Goal: Transaction & Acquisition: Purchase product/service

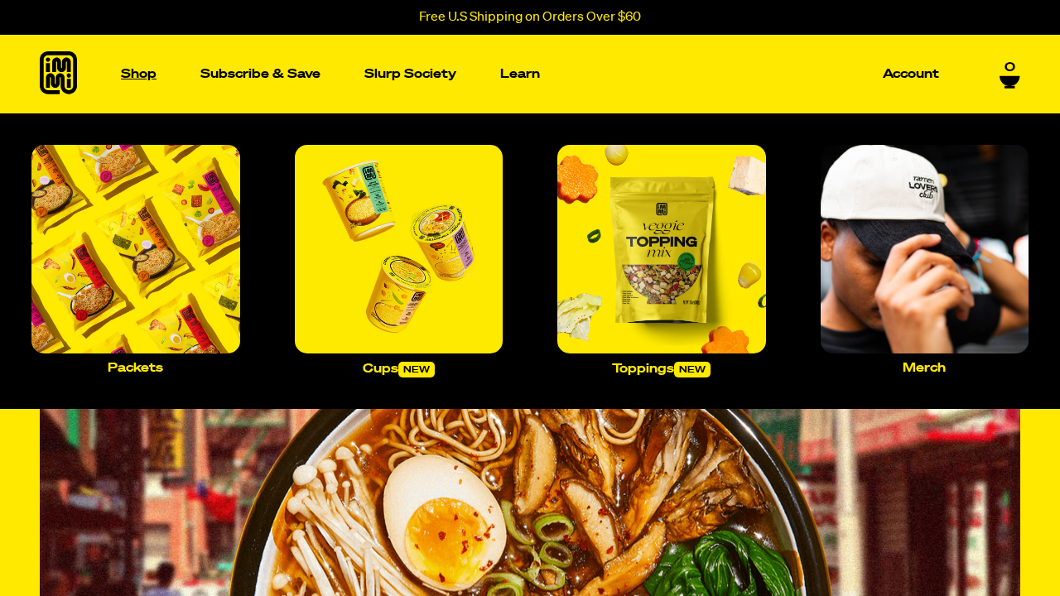
click at [142, 79] on p "Shop" at bounding box center [139, 74] width 36 height 12
click at [201, 230] on img "Main navigation" at bounding box center [135, 249] width 209 height 209
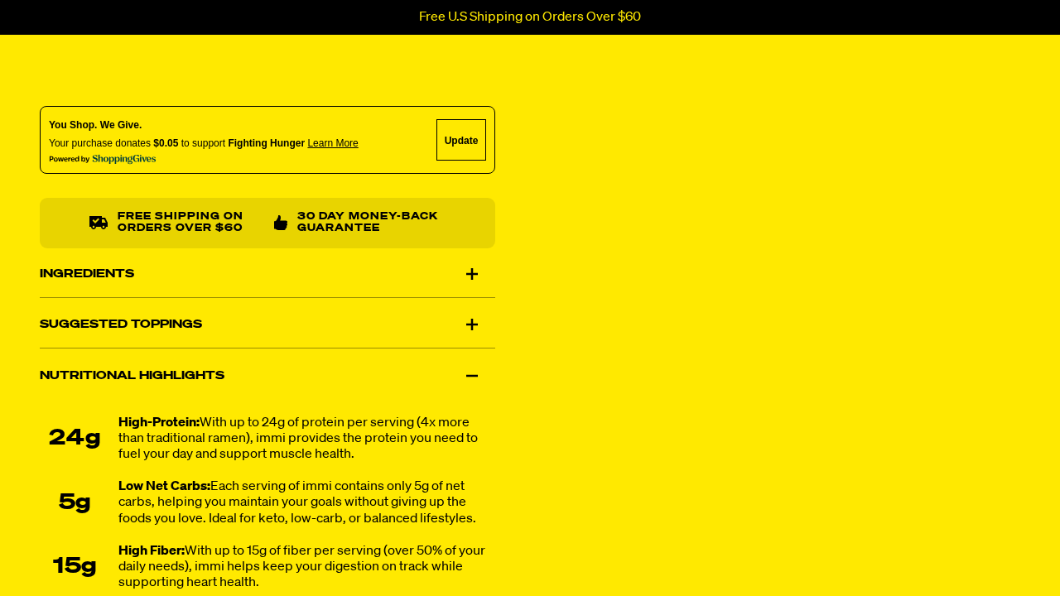
scroll to position [919, 0]
click at [469, 271] on div "Ingredients" at bounding box center [267, 274] width 455 height 46
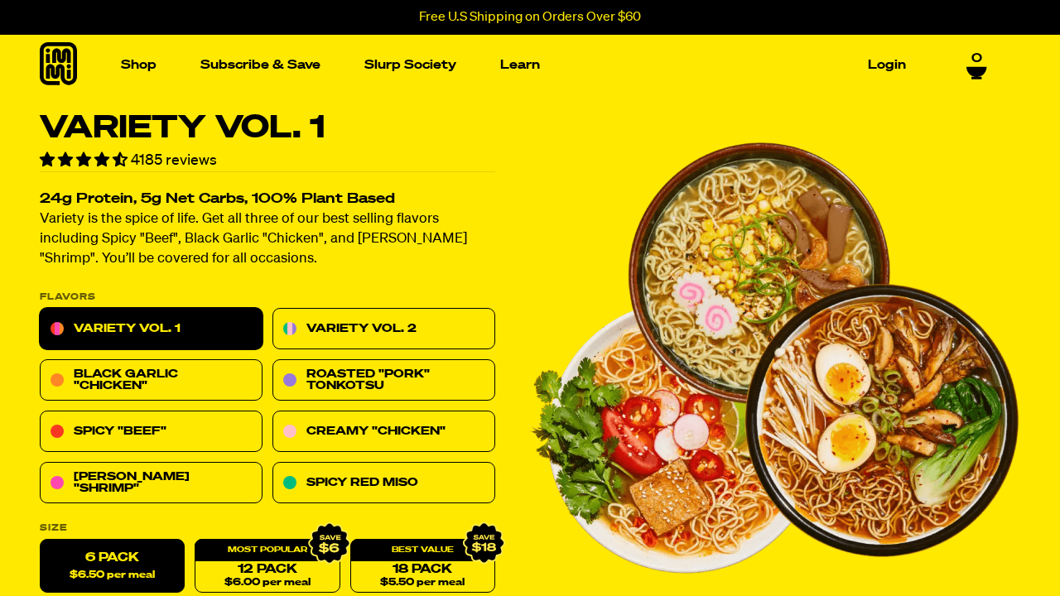
scroll to position [0, 0]
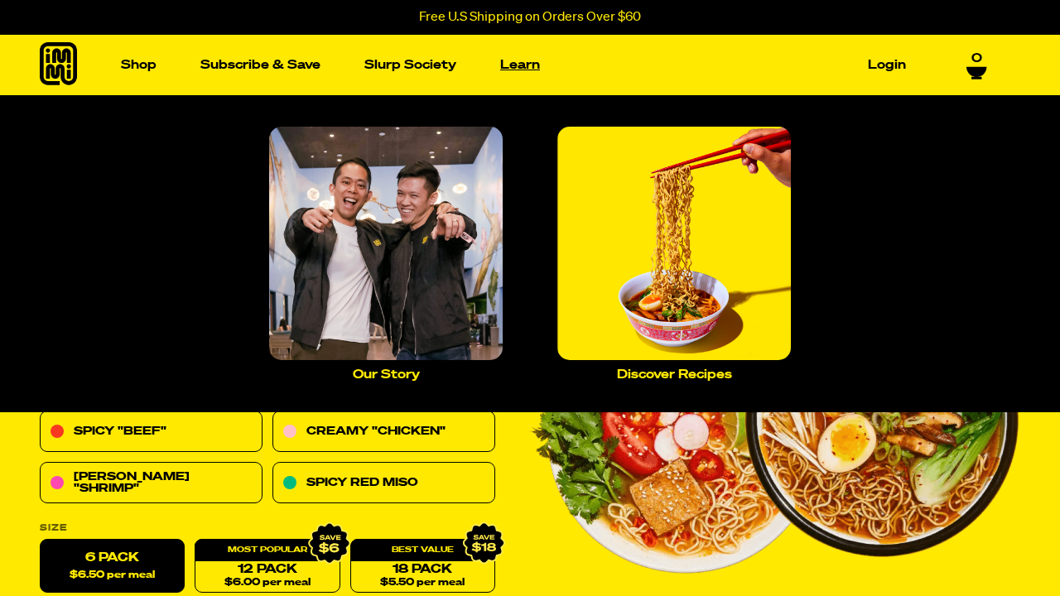
click at [526, 69] on link "Learn" at bounding box center [519, 65] width 53 height 26
click at [380, 259] on img "Main navigation" at bounding box center [385, 243] width 233 height 233
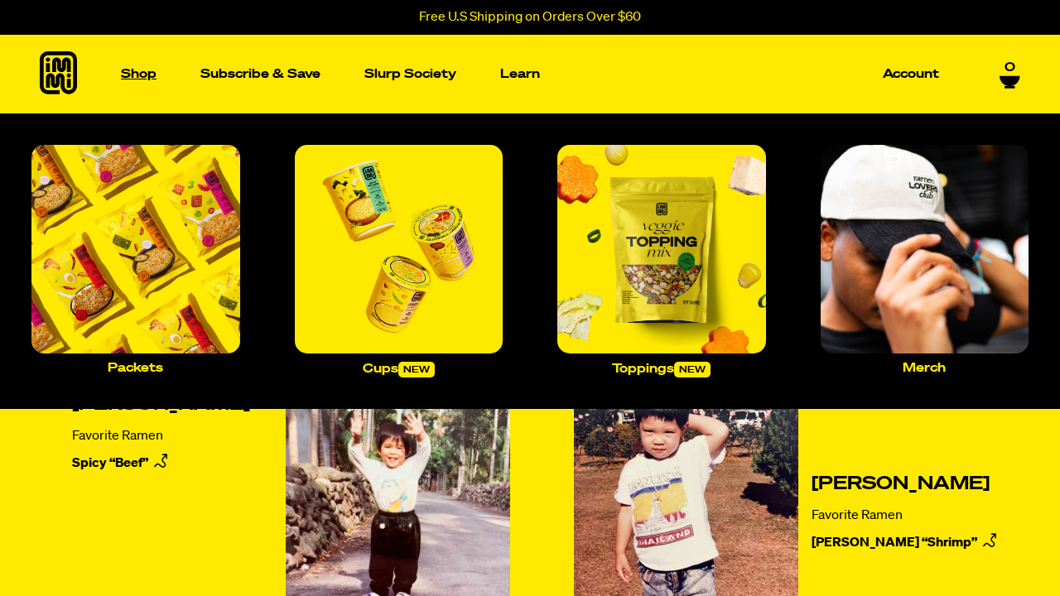
click at [141, 78] on p "Shop" at bounding box center [139, 74] width 36 height 12
click at [146, 267] on img "Main navigation" at bounding box center [135, 249] width 209 height 209
click at [138, 69] on p "Shop" at bounding box center [139, 74] width 36 height 12
click at [132, 267] on img "Main navigation" at bounding box center [135, 249] width 209 height 209
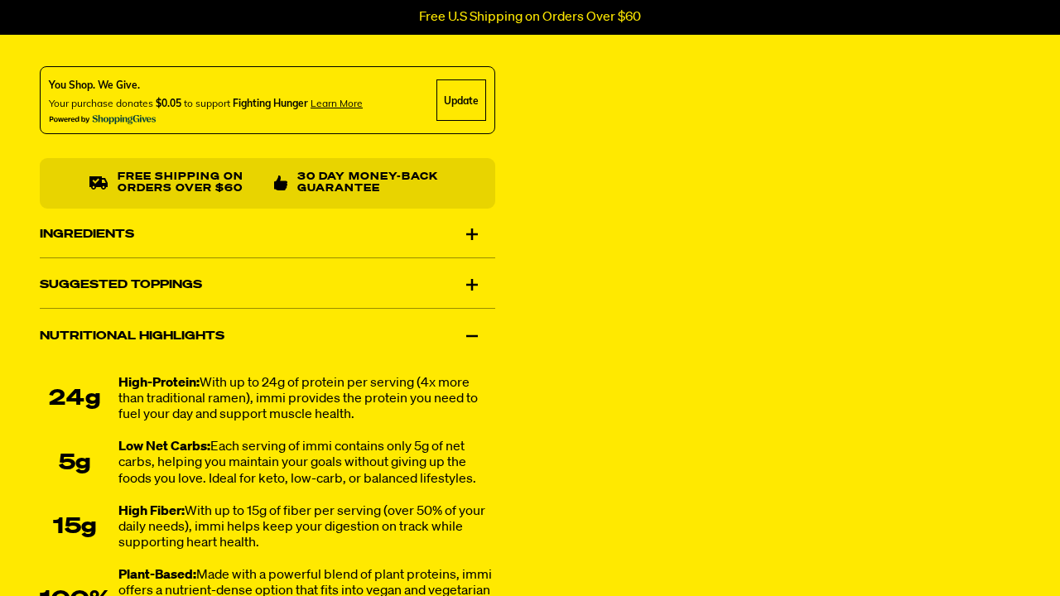
scroll to position [959, 0]
click at [469, 231] on div "Ingredients" at bounding box center [267, 233] width 455 height 46
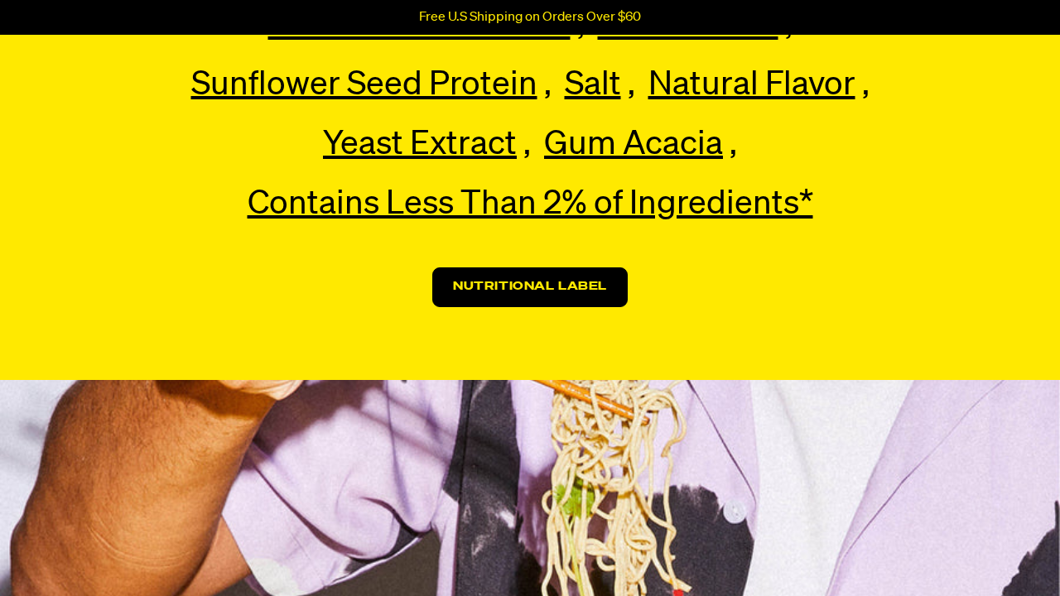
scroll to position [4453, 0]
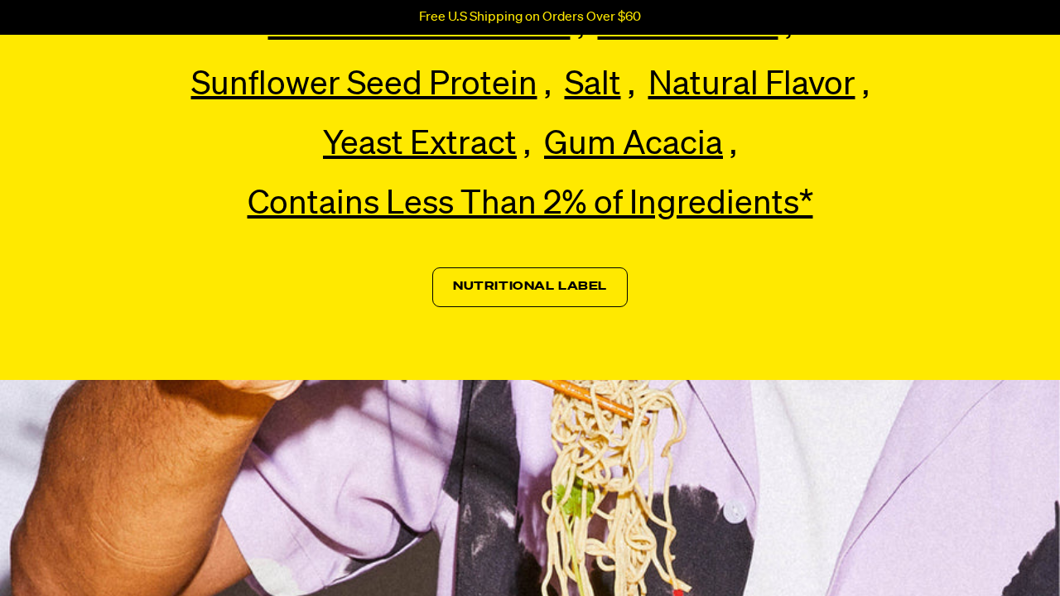
click at [572, 267] on link "Nutritional Label" at bounding box center [529, 287] width 195 height 40
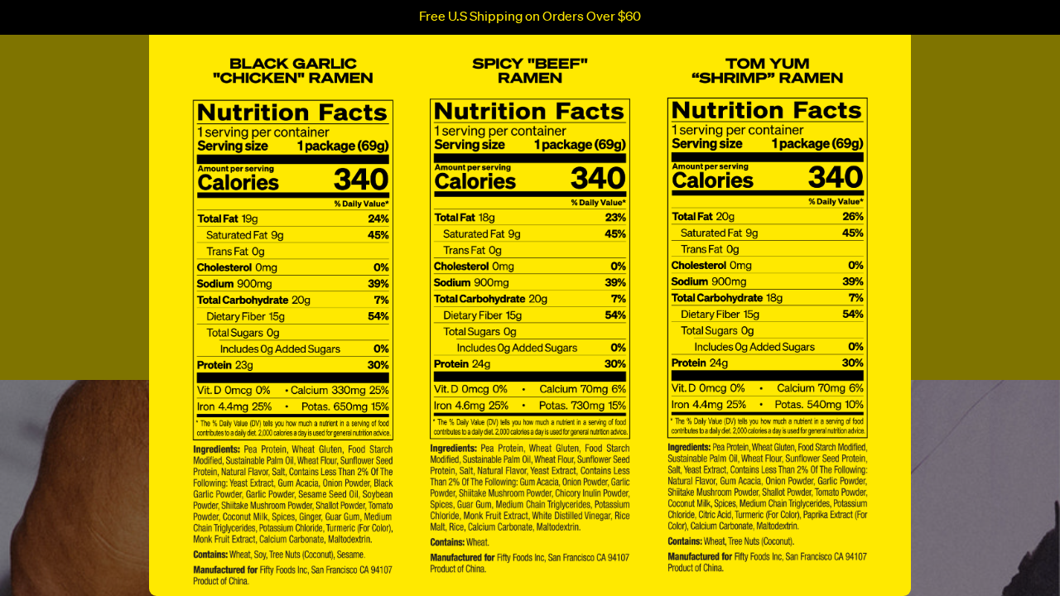
scroll to position [0, 0]
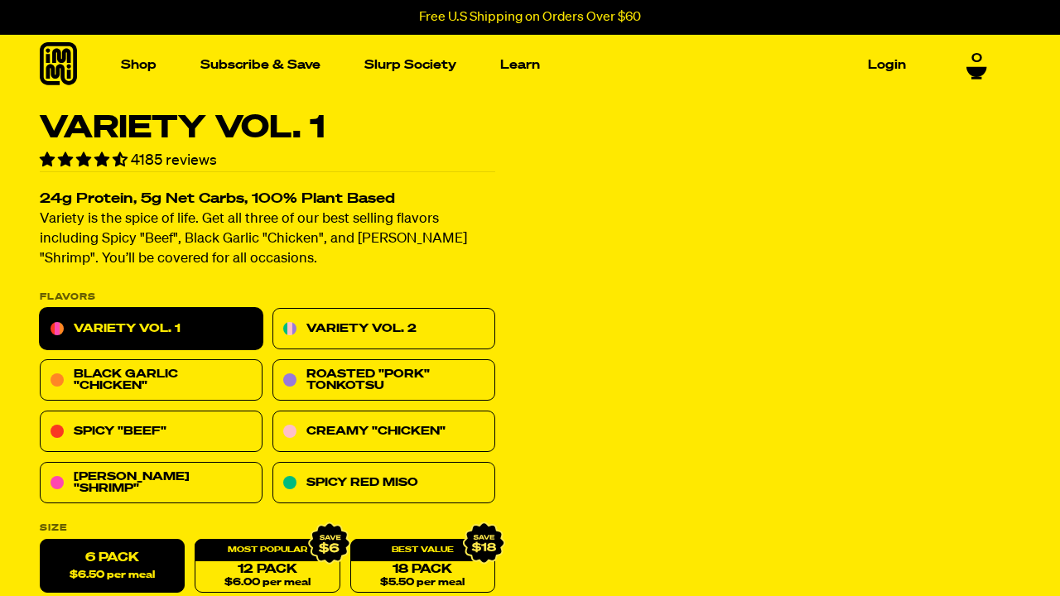
scroll to position [35, 0]
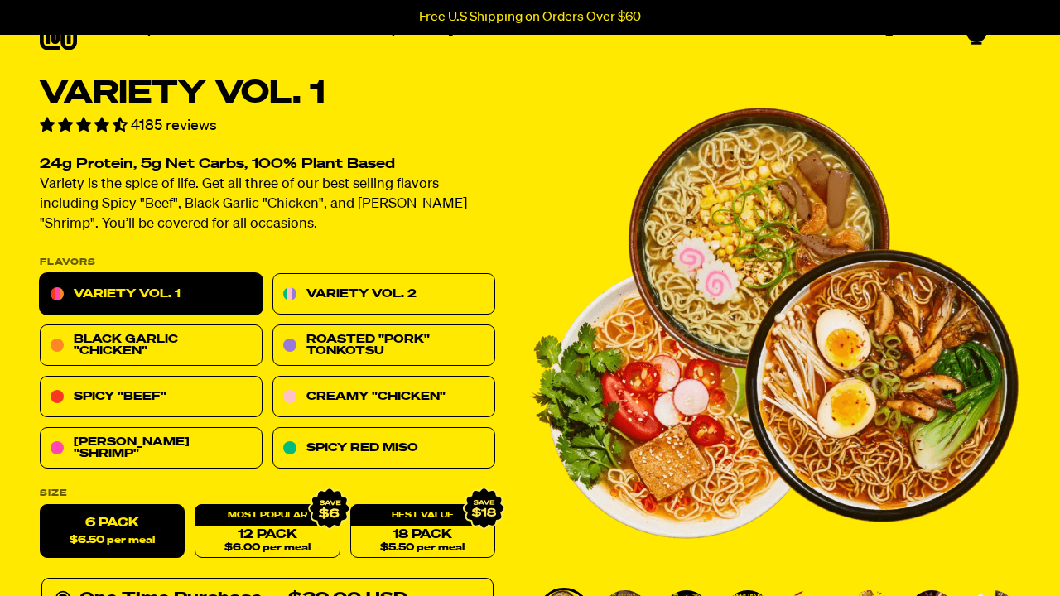
click at [154, 286] on link "Variety Vol. 1" at bounding box center [151, 294] width 223 height 41
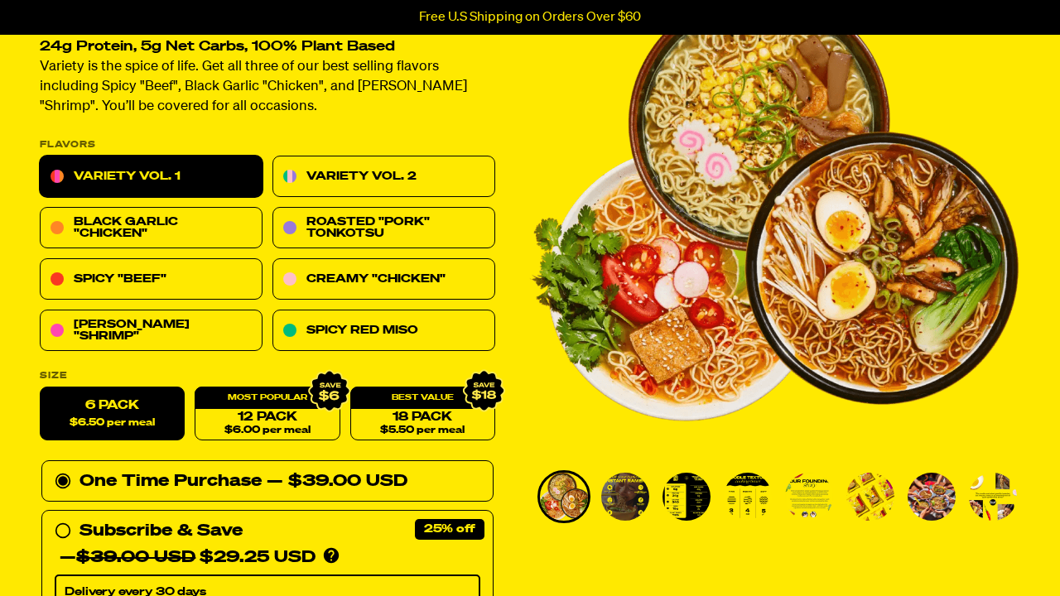
scroll to position [140, 0]
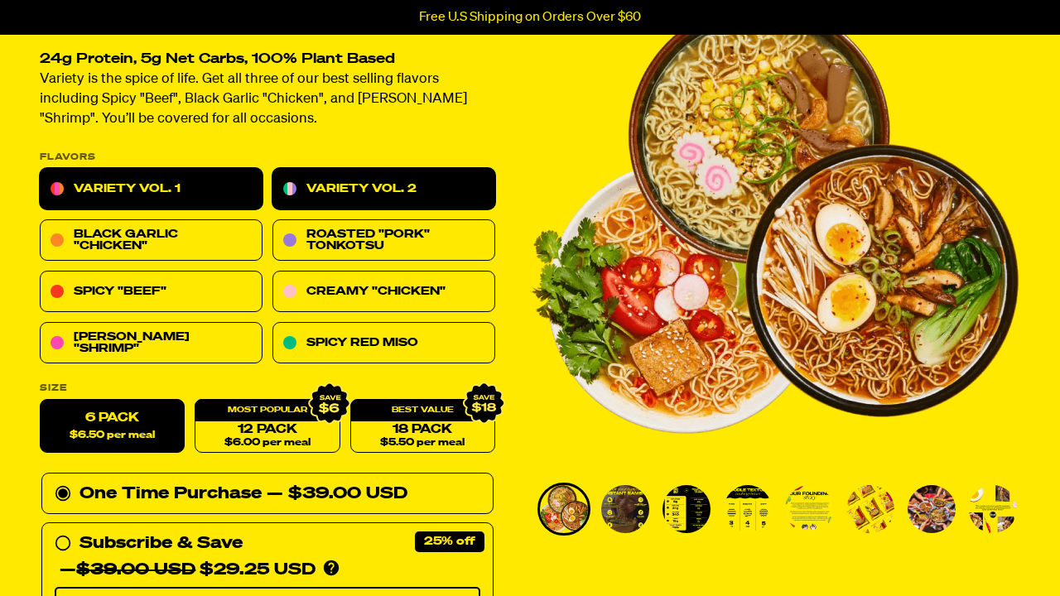
click at [372, 183] on link "Variety Vol. 2" at bounding box center [383, 189] width 223 height 41
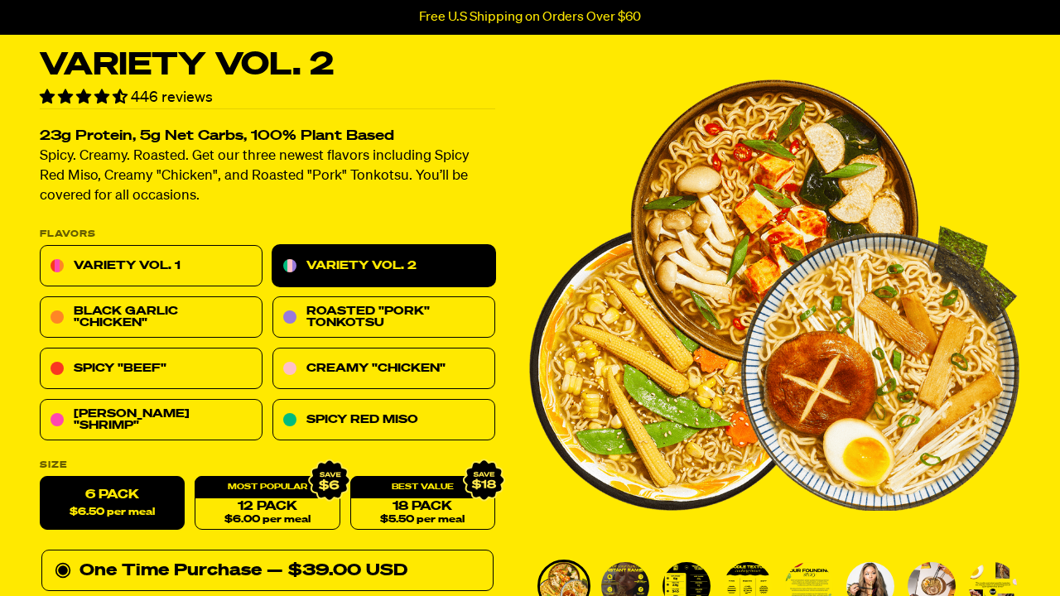
scroll to position [60, 0]
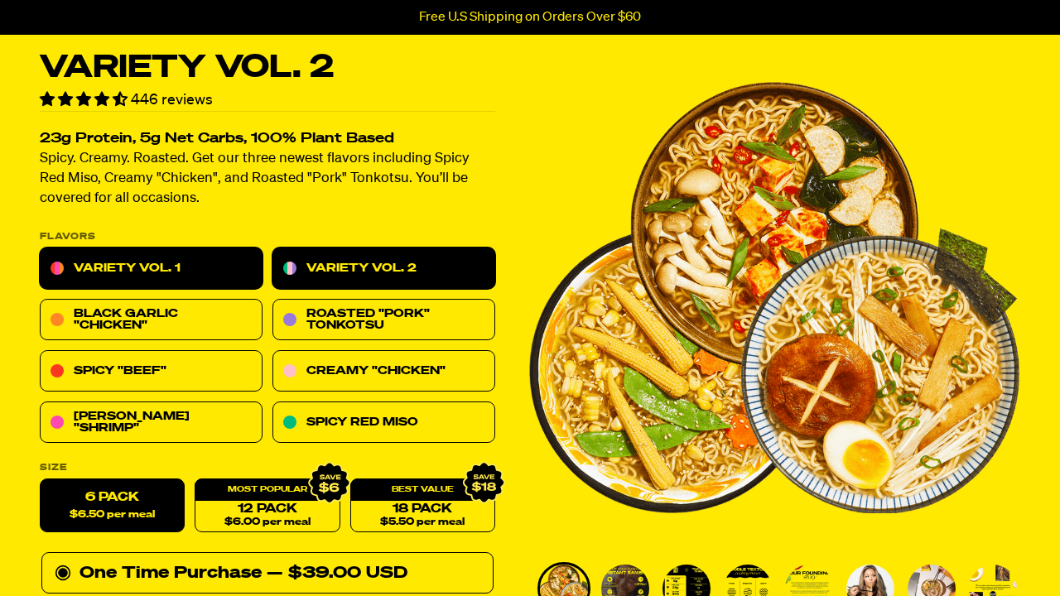
click at [147, 268] on link "Variety Vol. 1" at bounding box center [151, 268] width 223 height 41
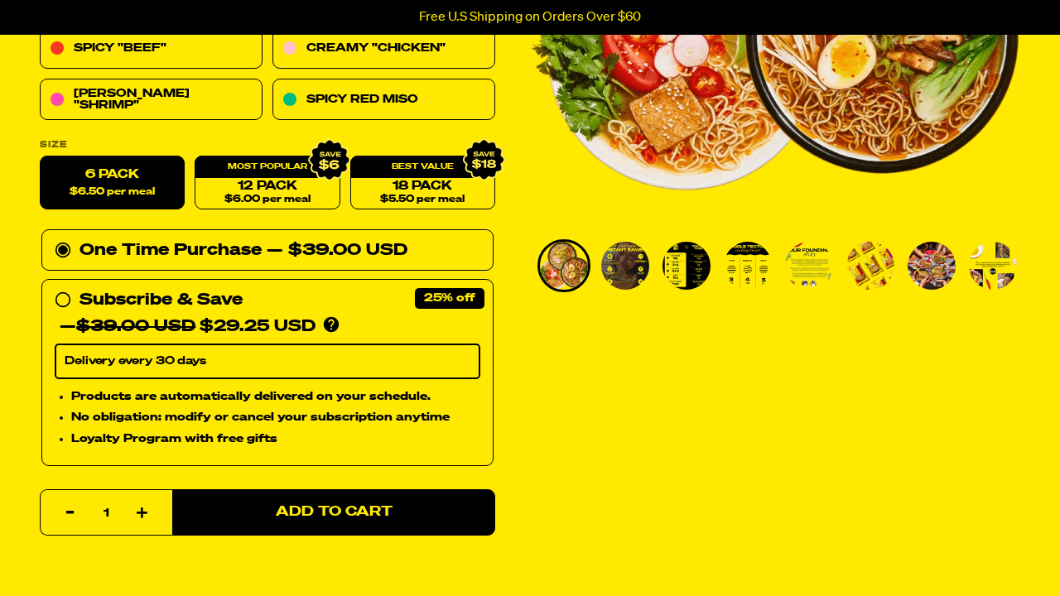
scroll to position [385, 0]
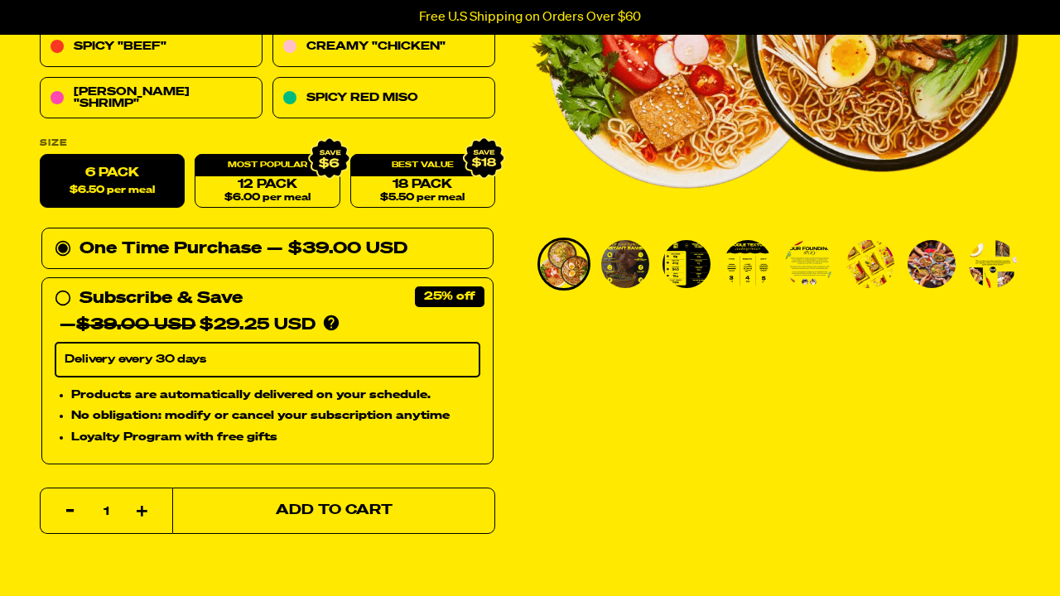
click at [321, 509] on span "Add to Cart" at bounding box center [334, 511] width 117 height 14
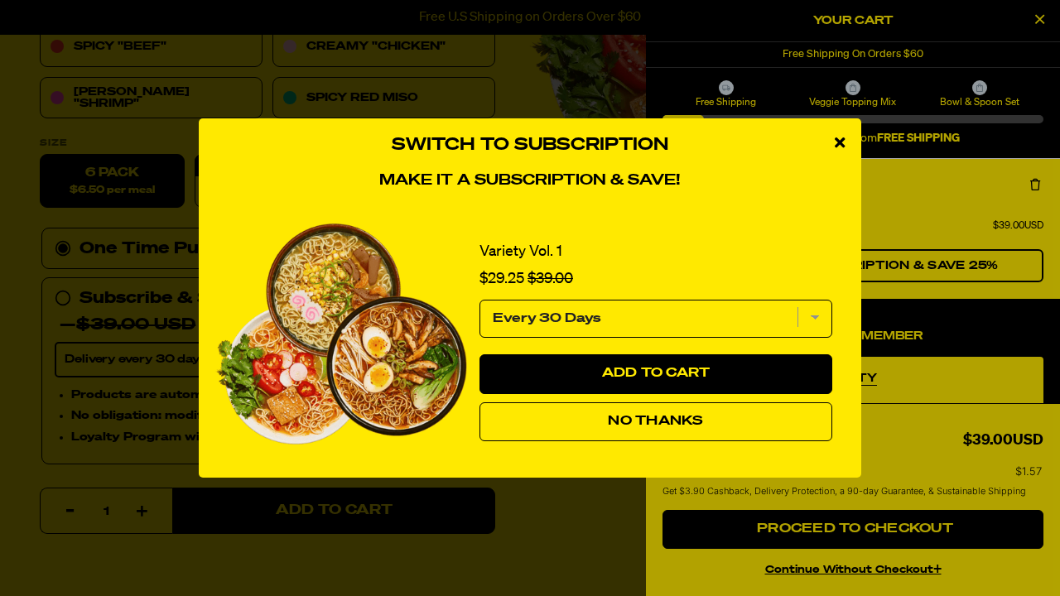
click at [650, 423] on span "No Thanks" at bounding box center [655, 421] width 95 height 13
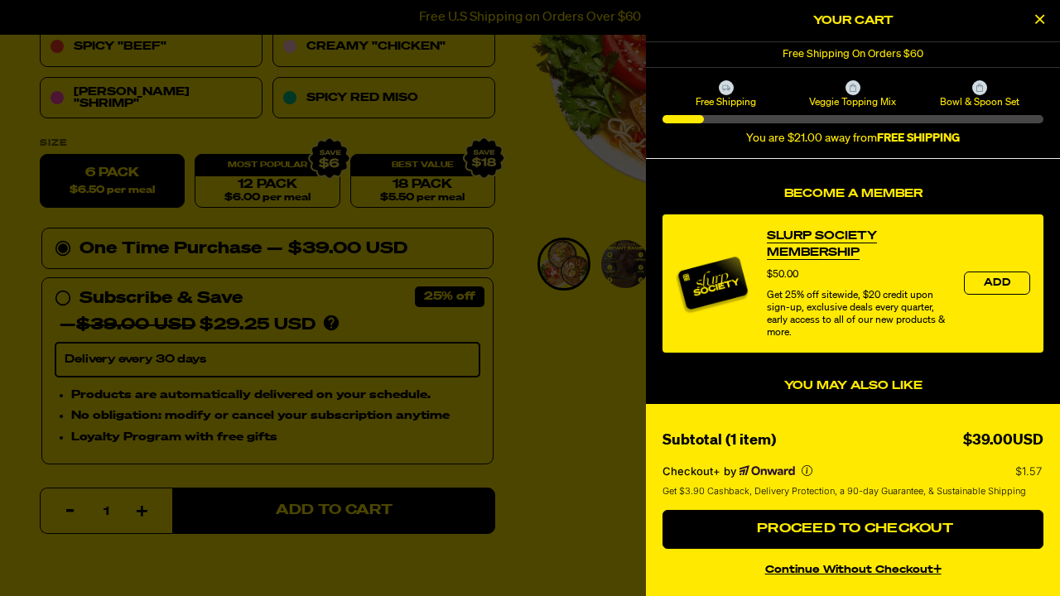
scroll to position [151, 0]
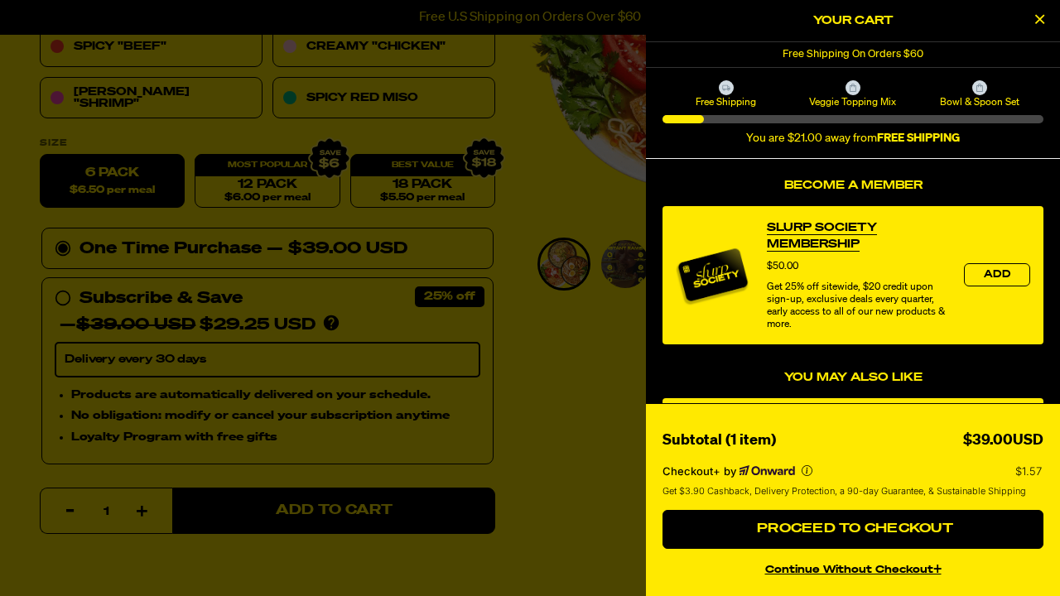
click at [482, 117] on div at bounding box center [530, 298] width 1060 height 596
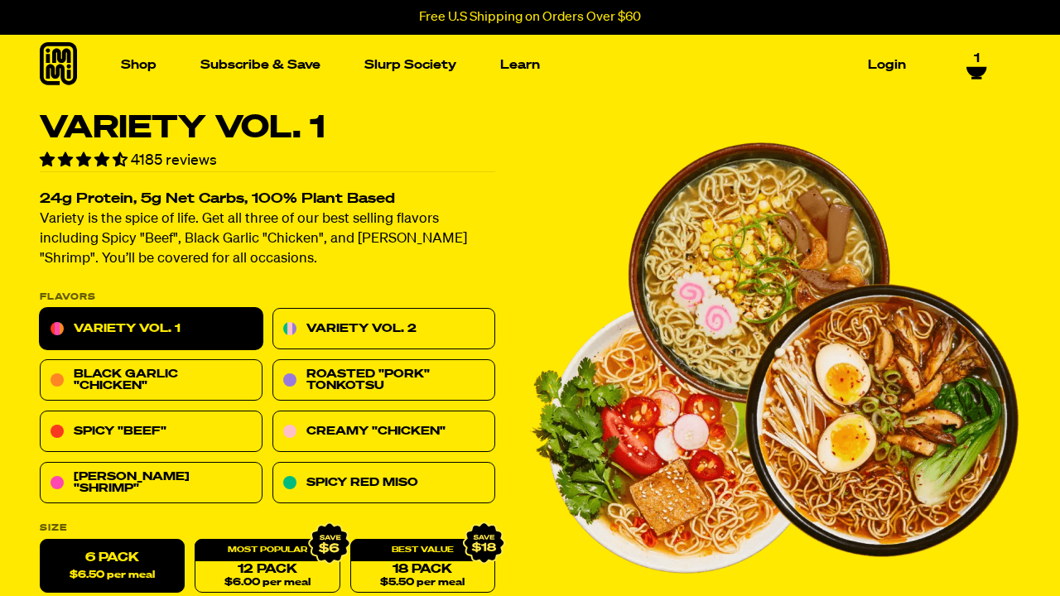
scroll to position [0, 0]
